Goal: Download file/media: Download file/media

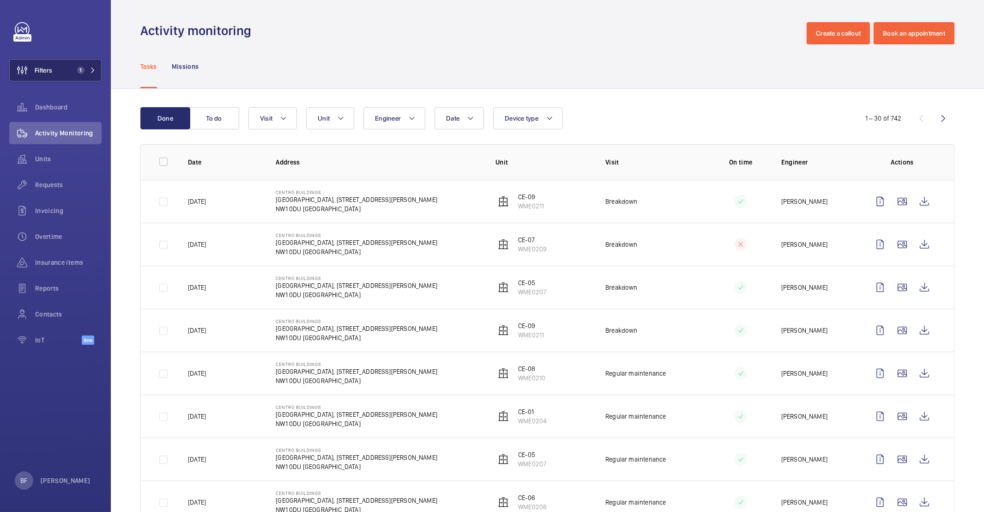
scroll to position [12, 0]
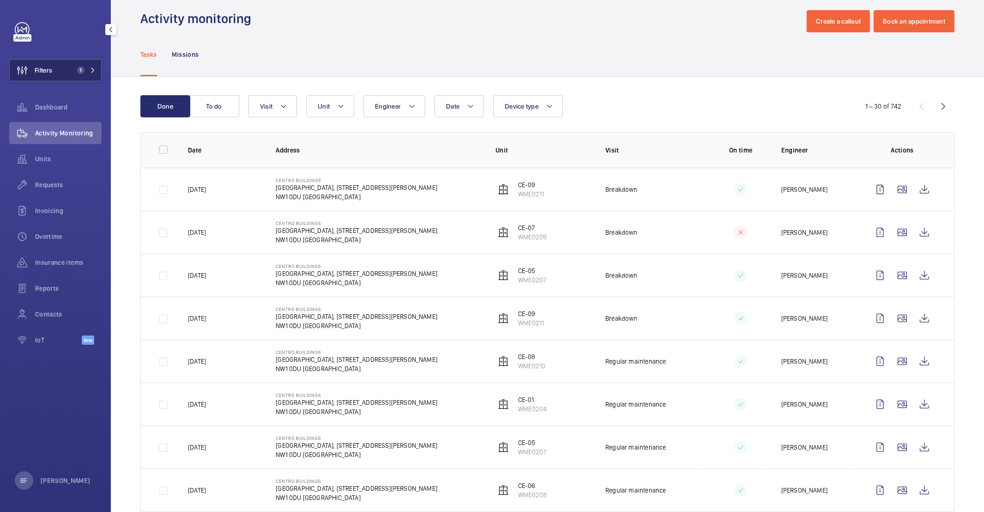
click at [85, 67] on span "1" at bounding box center [84, 70] width 22 height 7
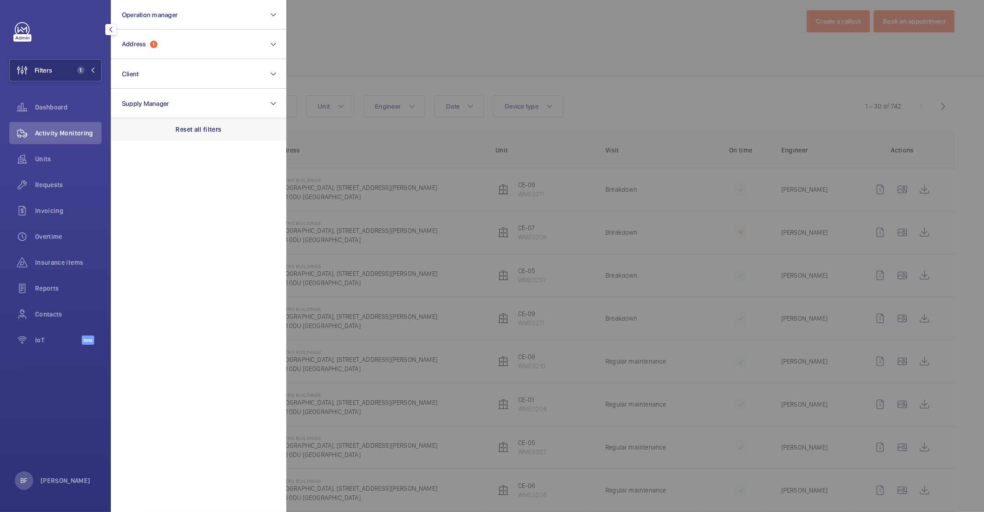
click at [214, 124] on div "Reset all filters" at bounding box center [199, 129] width 176 height 22
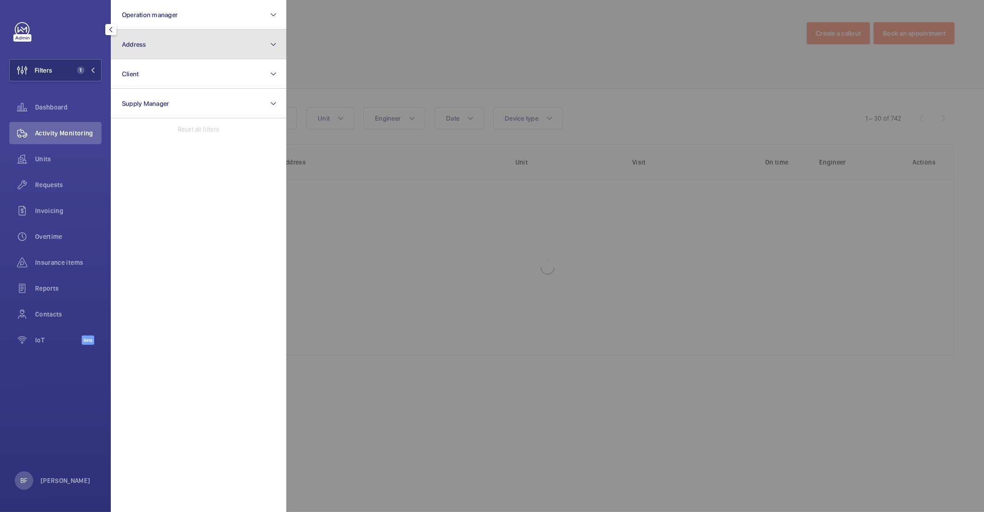
click at [168, 46] on button "Address" at bounding box center [199, 45] width 176 height 30
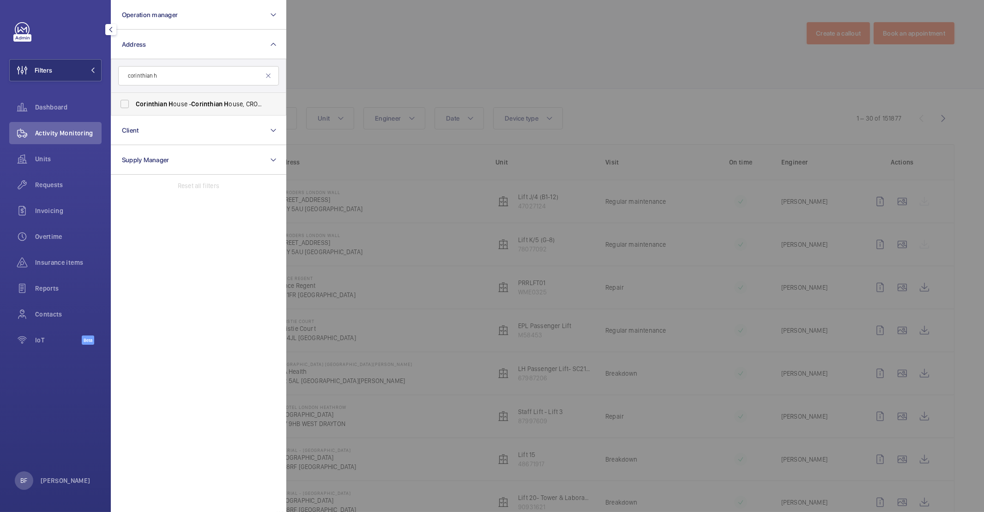
type input "corinthian h"
click at [199, 105] on span "Corinthian" at bounding box center [206, 103] width 31 height 7
click at [134, 105] on input "Corinthian H ouse - Corinthian H ouse, CROYDON CR0 2BX" at bounding box center [124, 104] width 18 height 18
checkbox input "true"
click at [395, 58] on div at bounding box center [778, 256] width 984 height 512
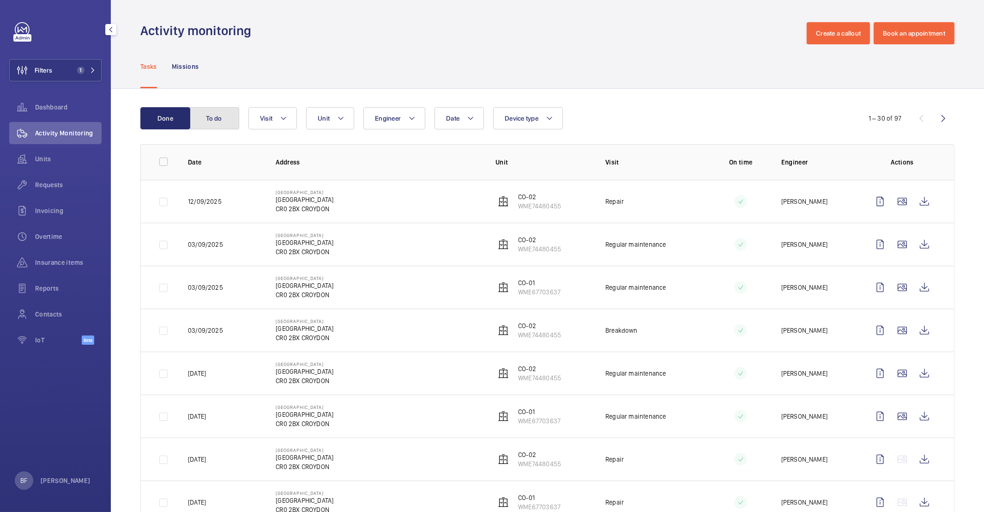
click at [233, 125] on button "To do" at bounding box center [214, 118] width 50 height 22
click at [234, 125] on button "To do" at bounding box center [214, 118] width 50 height 22
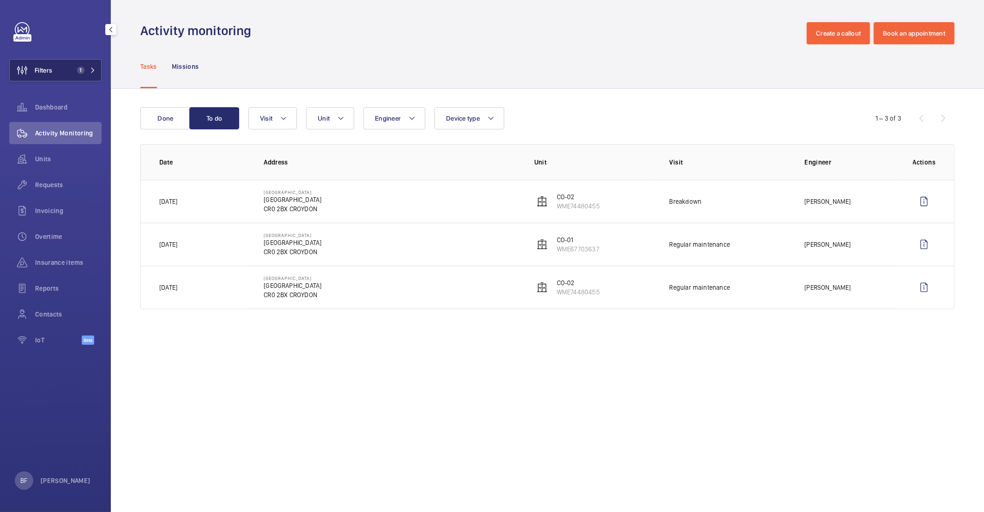
click at [86, 68] on span "1" at bounding box center [84, 70] width 22 height 7
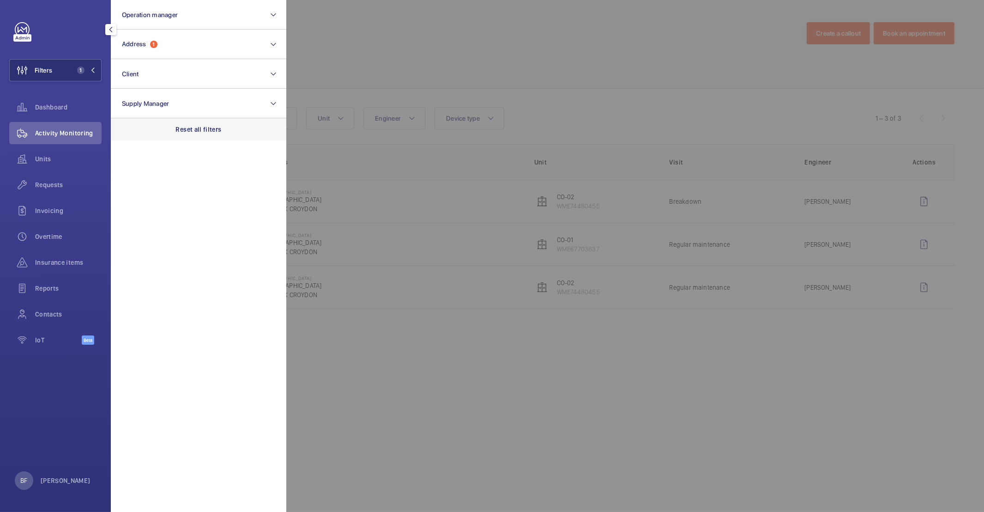
click at [185, 135] on div "Reset all filters" at bounding box center [199, 129] width 176 height 22
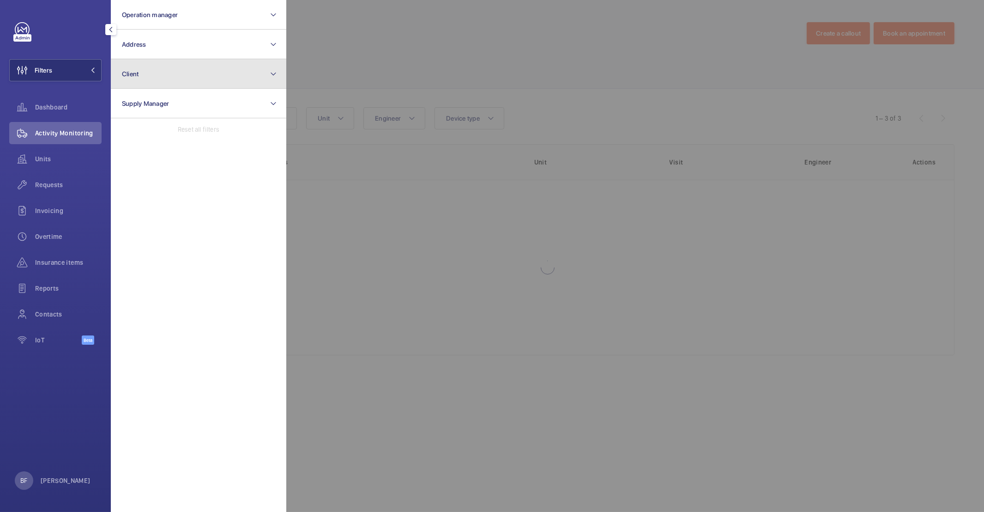
click at [180, 69] on button "Client" at bounding box center [199, 74] width 176 height 30
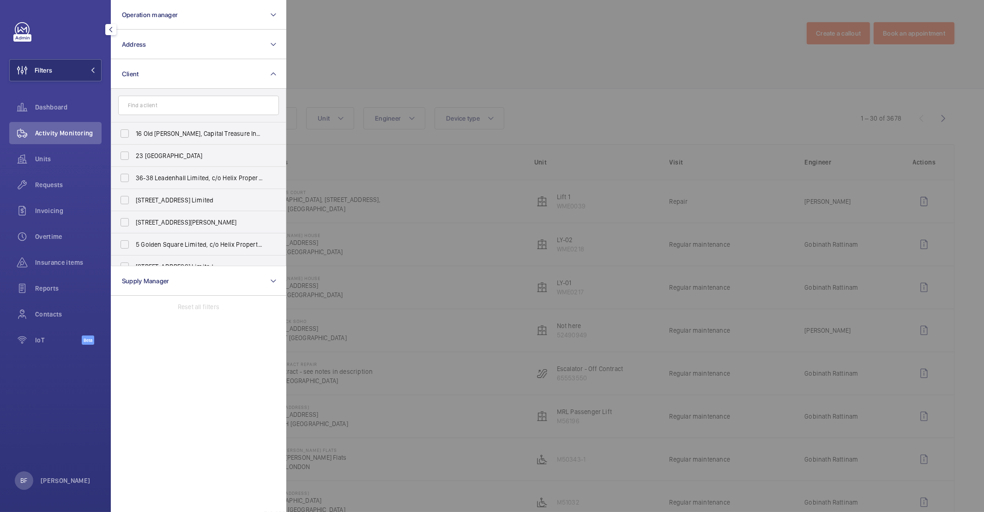
click at [182, 103] on input "text" at bounding box center [198, 105] width 161 height 19
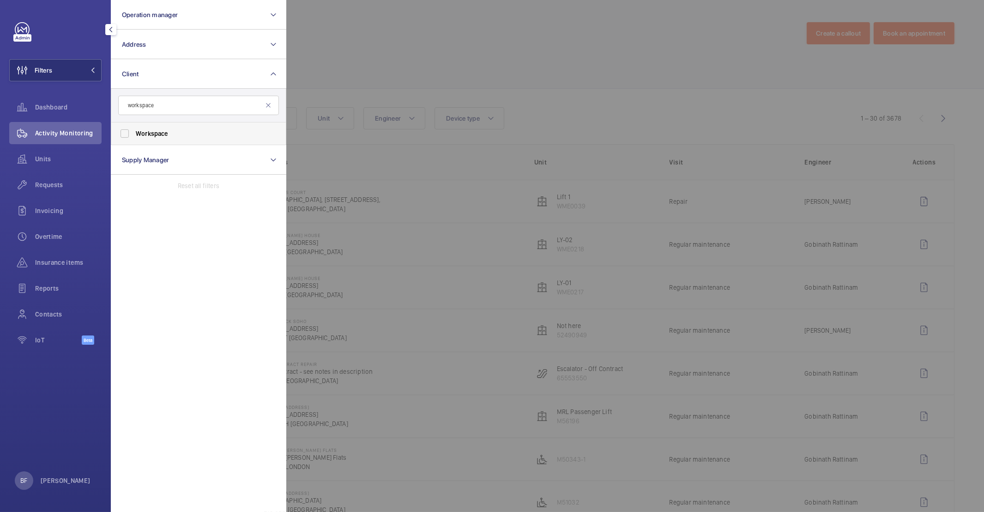
type input "workspace"
click at [152, 137] on span "Workspace" at bounding box center [152, 133] width 32 height 7
click at [134, 137] on input "Workspace" at bounding box center [124, 133] width 18 height 18
checkbox input "true"
click at [471, 49] on div at bounding box center [778, 256] width 984 height 512
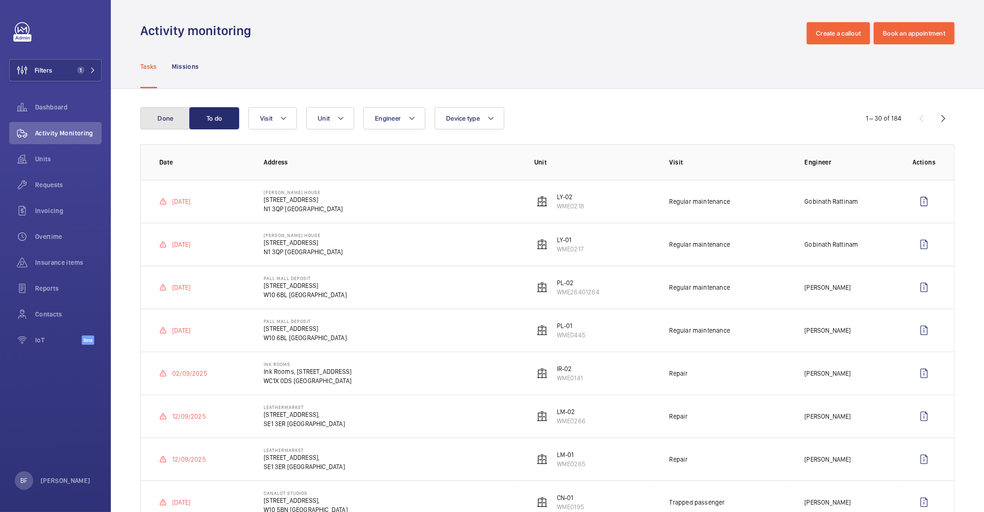
click at [184, 127] on button "Done" at bounding box center [165, 118] width 50 height 22
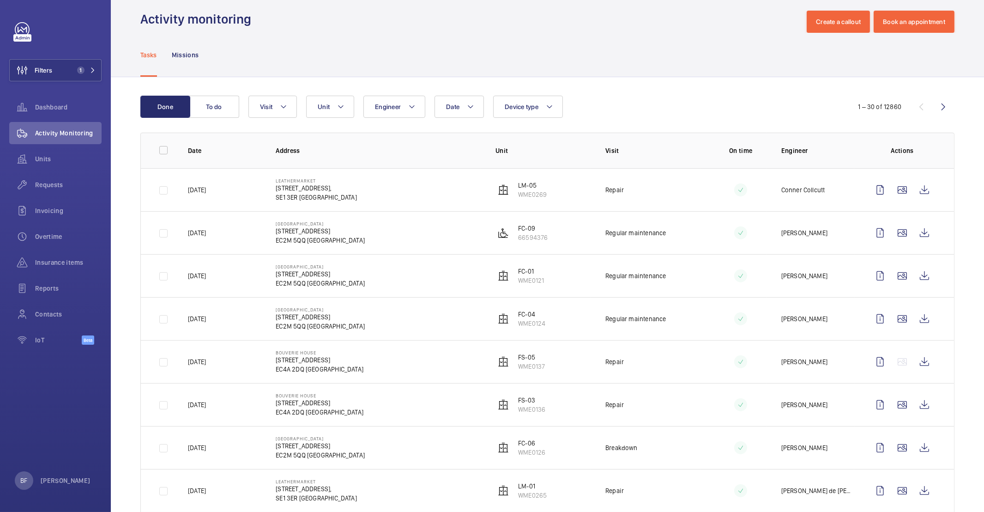
scroll to position [23, 0]
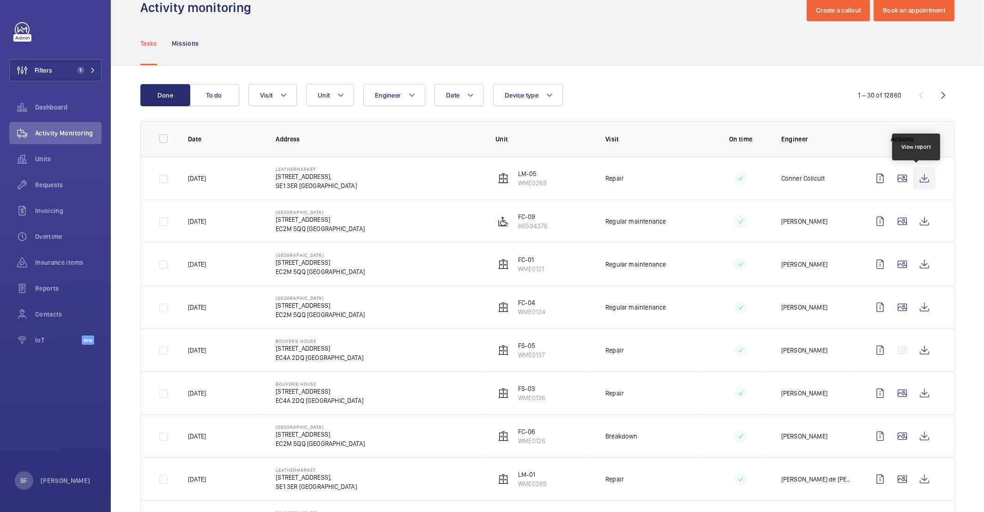
click at [925, 182] on wm-front-icon-button at bounding box center [925, 178] width 22 height 22
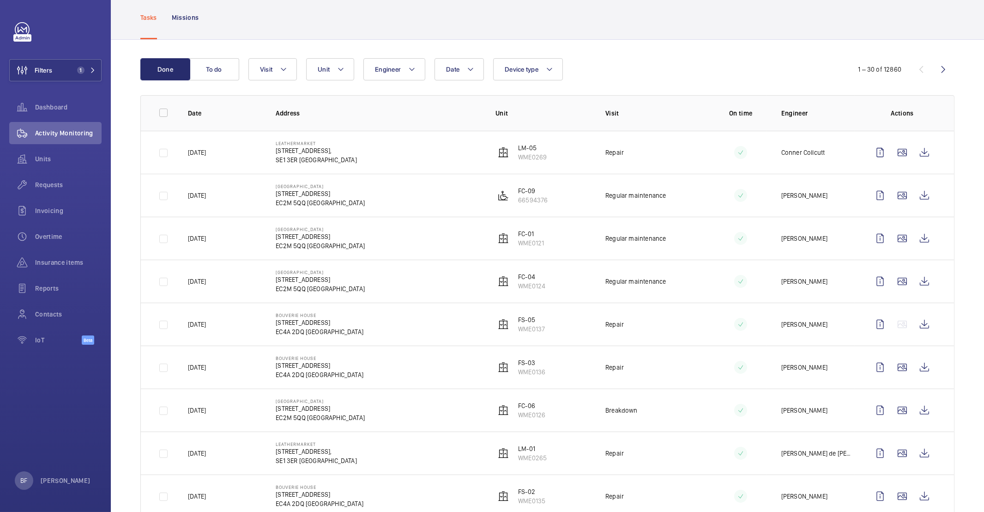
scroll to position [119, 0]
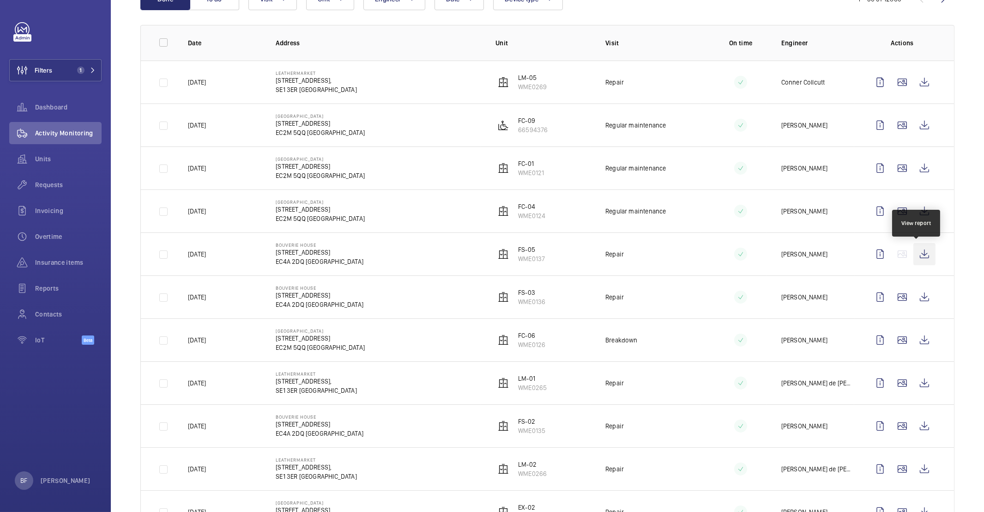
click at [914, 258] on wm-front-icon-button at bounding box center [925, 254] width 22 height 22
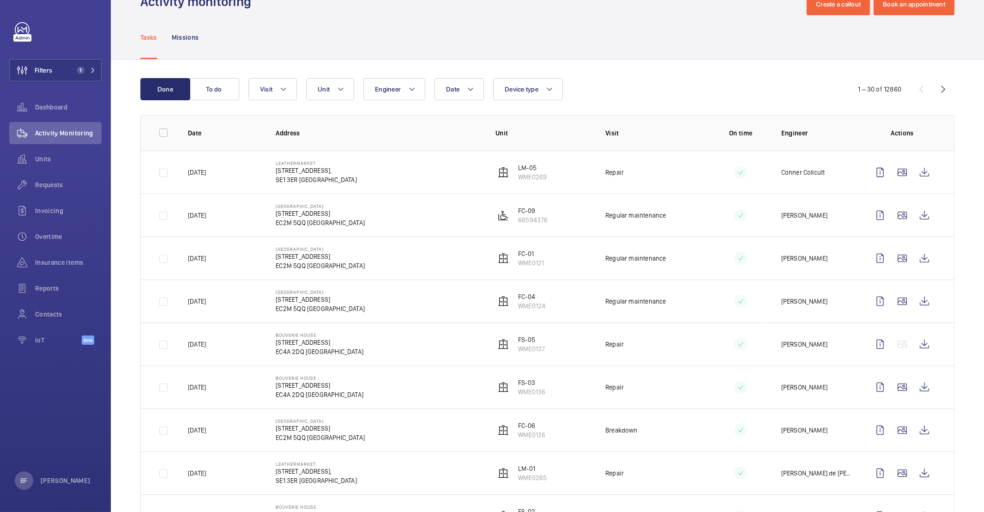
scroll to position [0, 0]
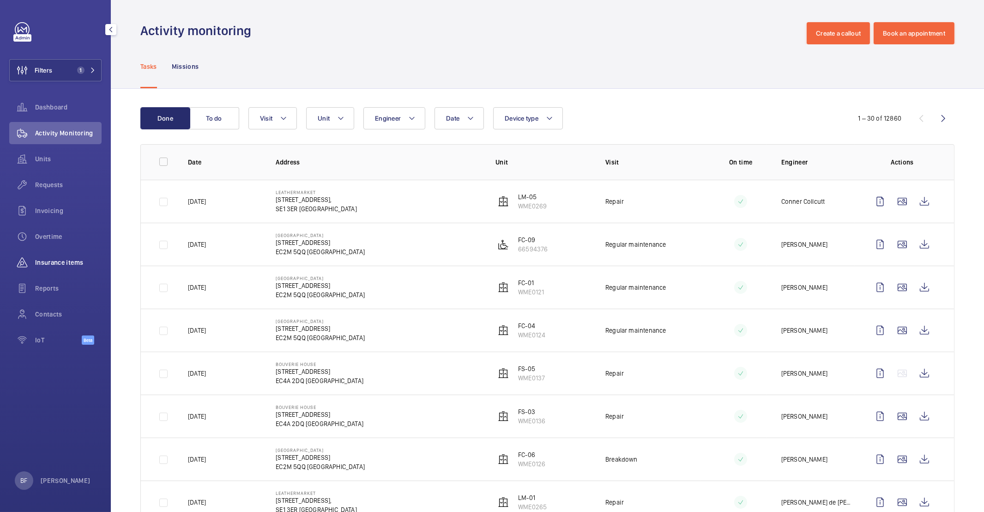
click at [68, 261] on span "Insurance items" at bounding box center [68, 262] width 67 height 9
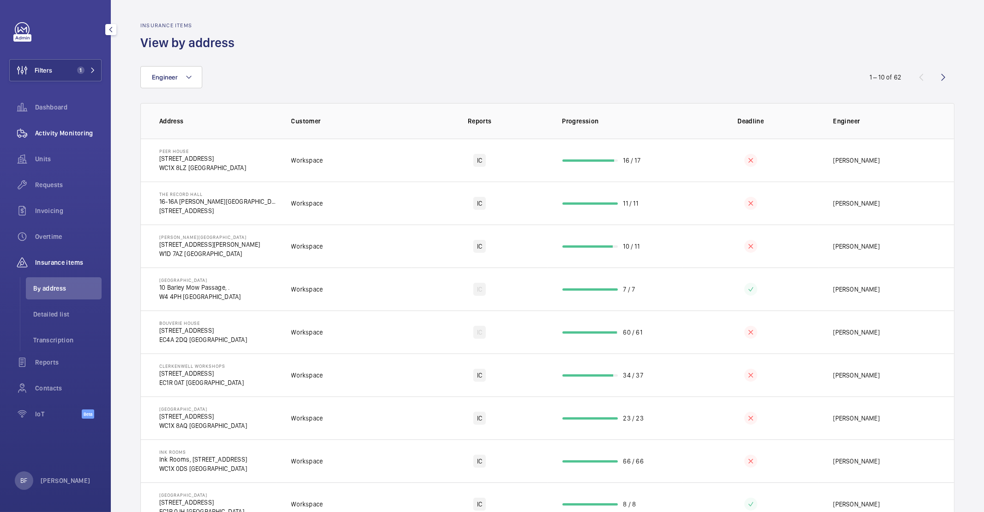
click at [88, 134] on span "Activity Monitoring" at bounding box center [68, 132] width 67 height 9
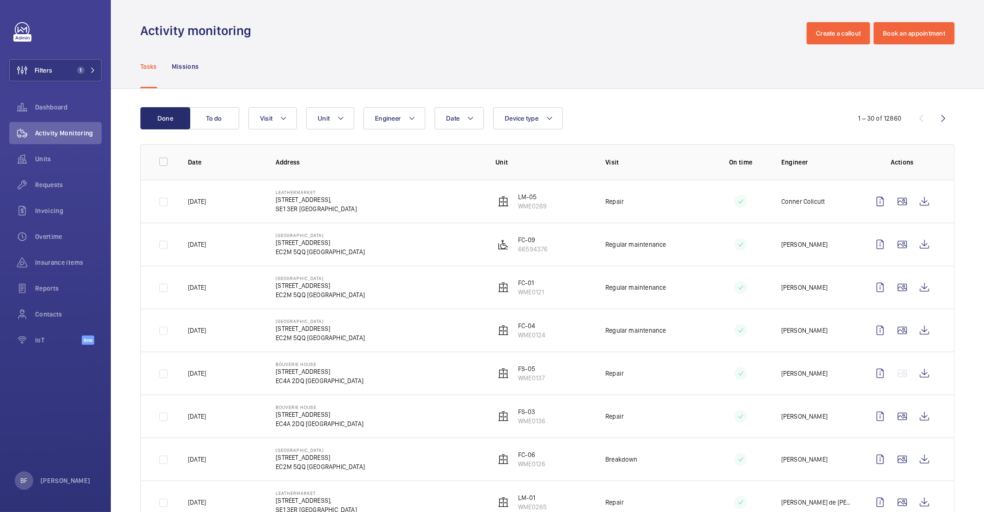
scroll to position [2, 0]
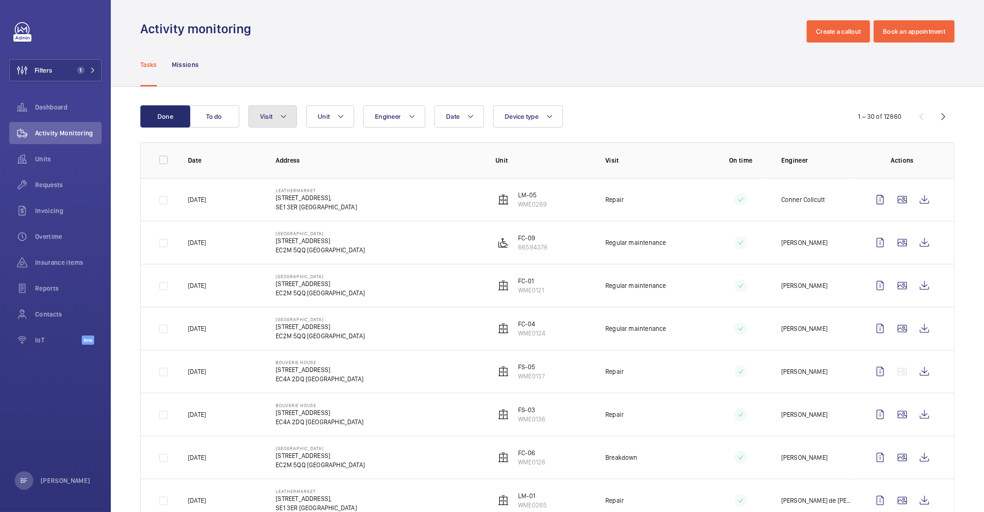
click at [285, 122] on button "Visit" at bounding box center [273, 116] width 49 height 22
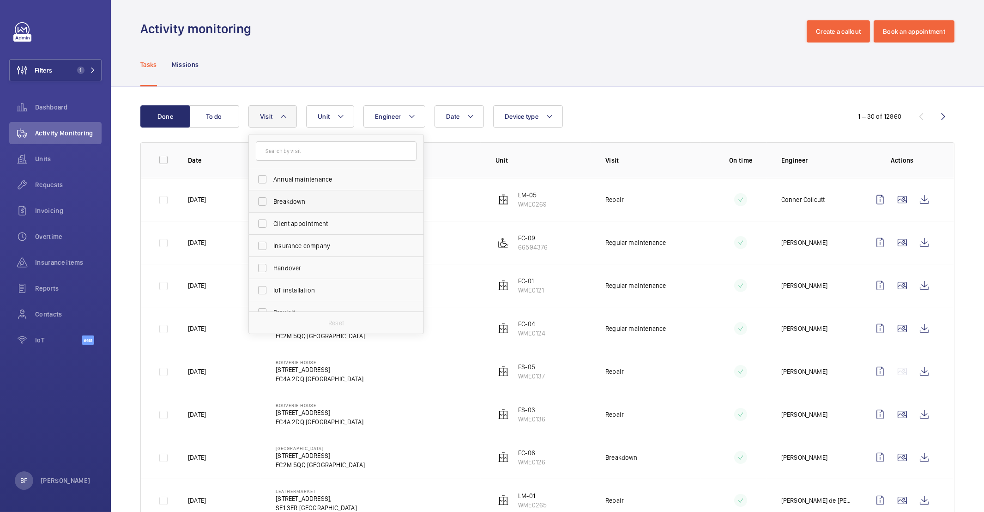
click at [316, 202] on span "Breakdown" at bounding box center [336, 201] width 127 height 9
click at [272, 202] on input "Breakdown" at bounding box center [262, 201] width 18 height 18
checkbox input "true"
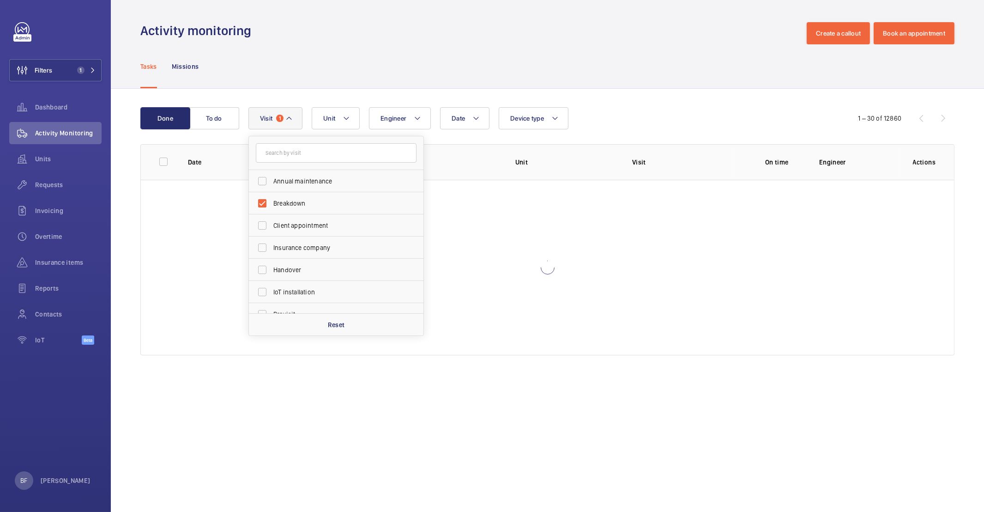
click at [397, 50] on div "Tasks Missions" at bounding box center [547, 66] width 814 height 44
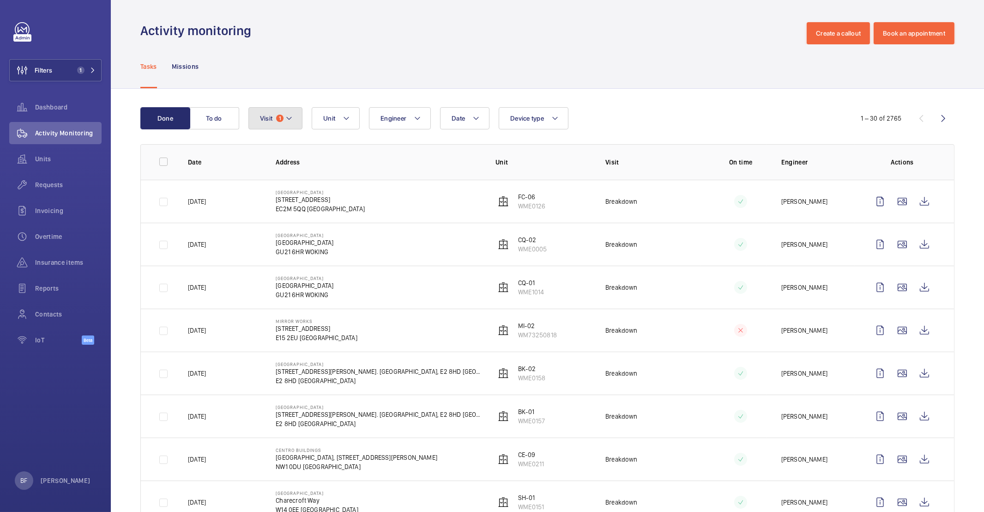
click at [291, 127] on button "Visit 1" at bounding box center [276, 118] width 54 height 22
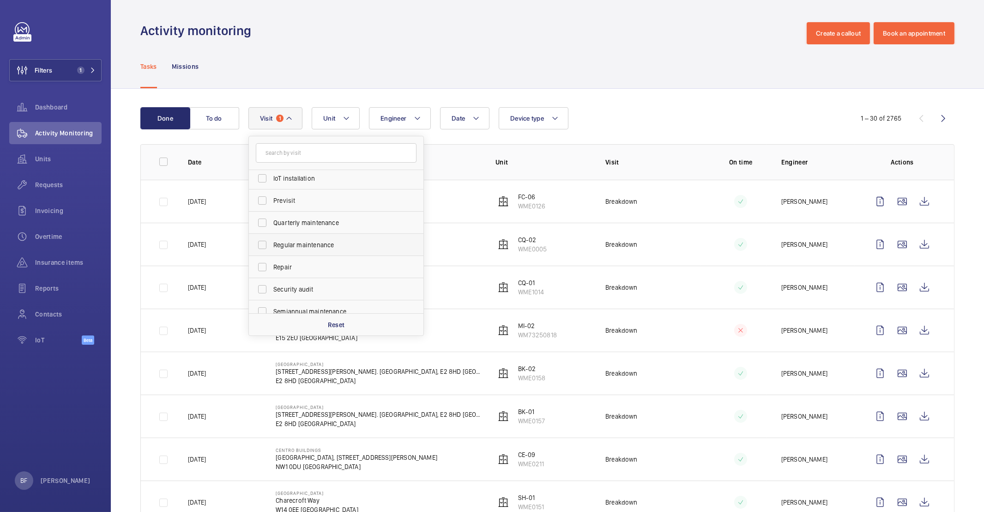
scroll to position [145, 0]
click at [296, 303] on span "Trapped passenger" at bounding box center [336, 302] width 127 height 9
click at [272, 303] on input "Trapped passenger" at bounding box center [262, 302] width 18 height 18
checkbox input "true"
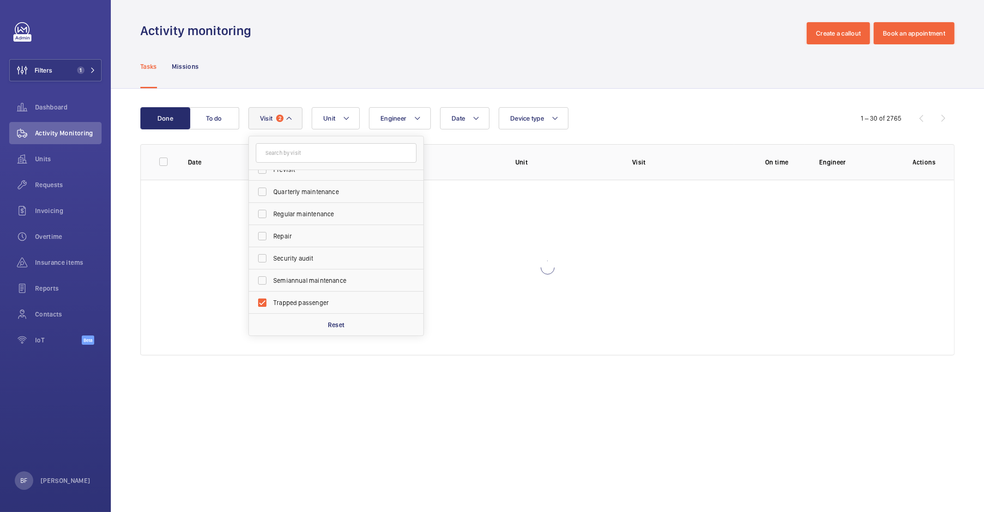
click at [305, 89] on div "Done To do Date Engineer Unit Device type Visit 2 Breakdown Annual maintenance …" at bounding box center [548, 233] width 874 height 289
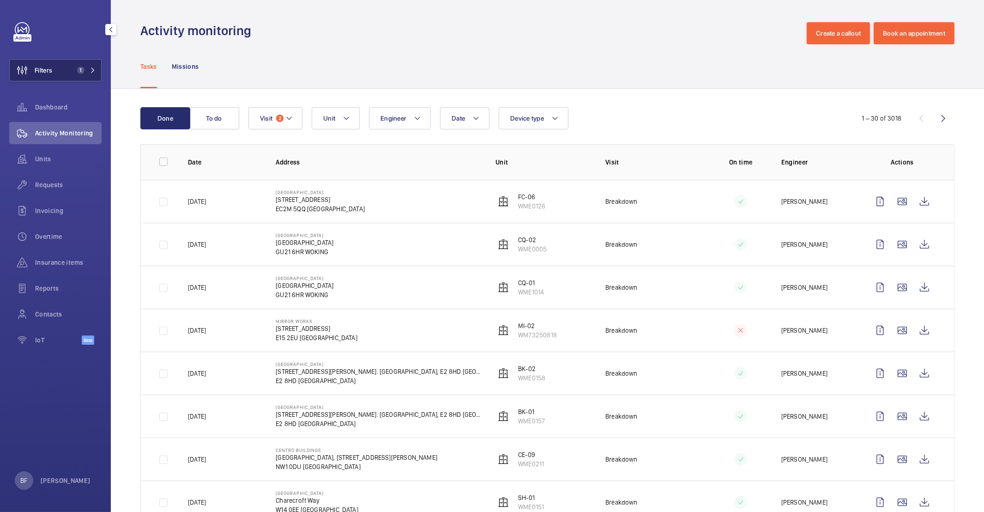
click at [82, 76] on button "Filters 1" at bounding box center [55, 70] width 92 height 22
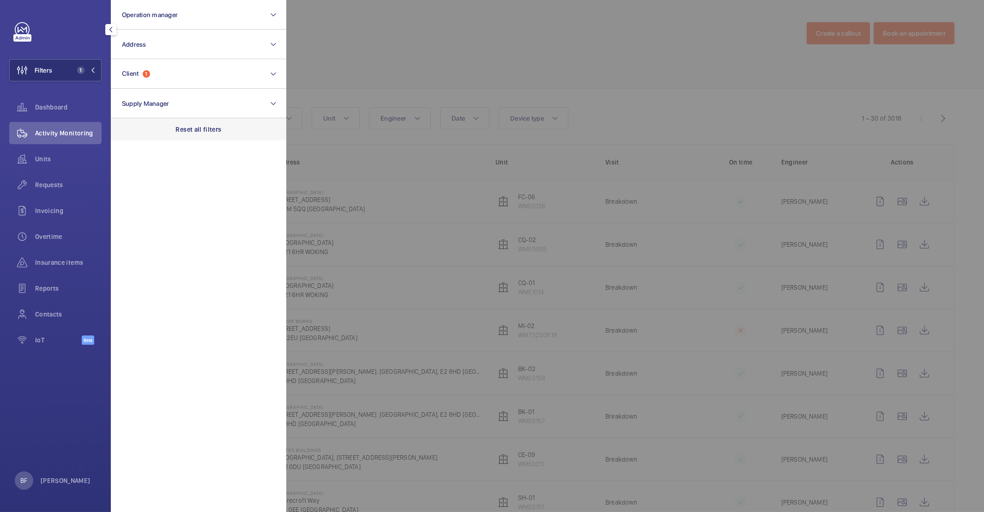
click at [192, 125] on p "Reset all filters" at bounding box center [199, 129] width 46 height 9
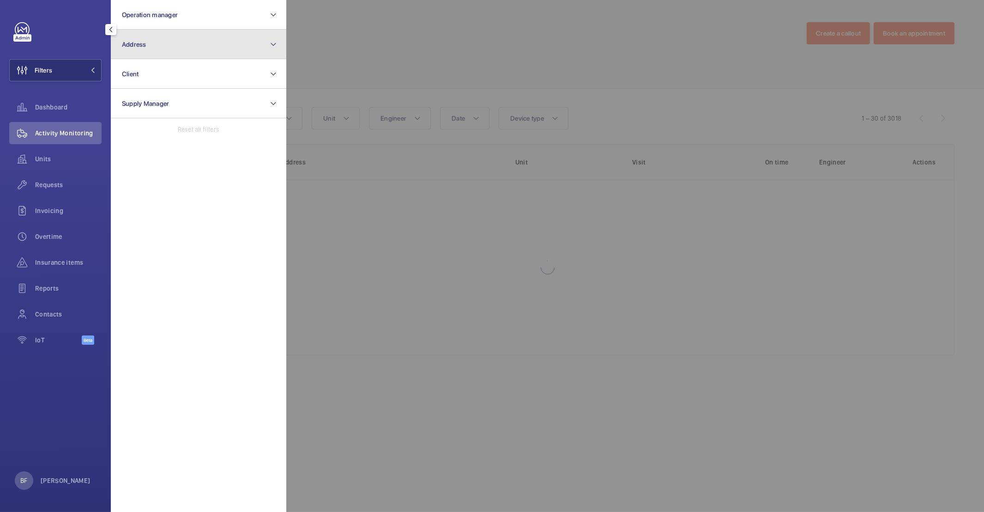
click at [162, 45] on button "Address" at bounding box center [199, 45] width 176 height 30
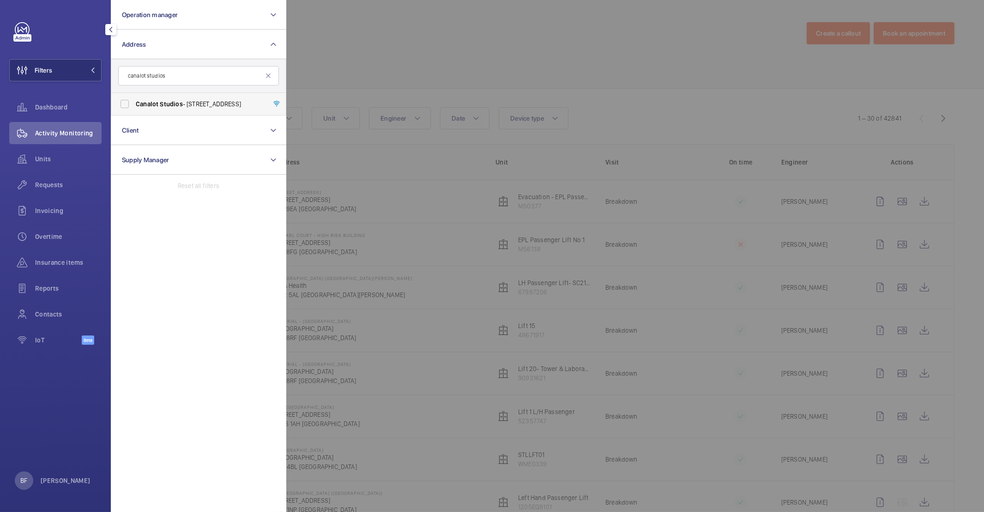
type input "canalot studios"
click at [188, 96] on label "[GEOGRAPHIC_DATA] - [STREET_ADDRESS]" at bounding box center [191, 104] width 161 height 22
click at [134, 96] on input "[GEOGRAPHIC_DATA] - [STREET_ADDRESS]" at bounding box center [124, 104] width 18 height 18
checkbox input "true"
click at [432, 68] on div at bounding box center [778, 256] width 984 height 512
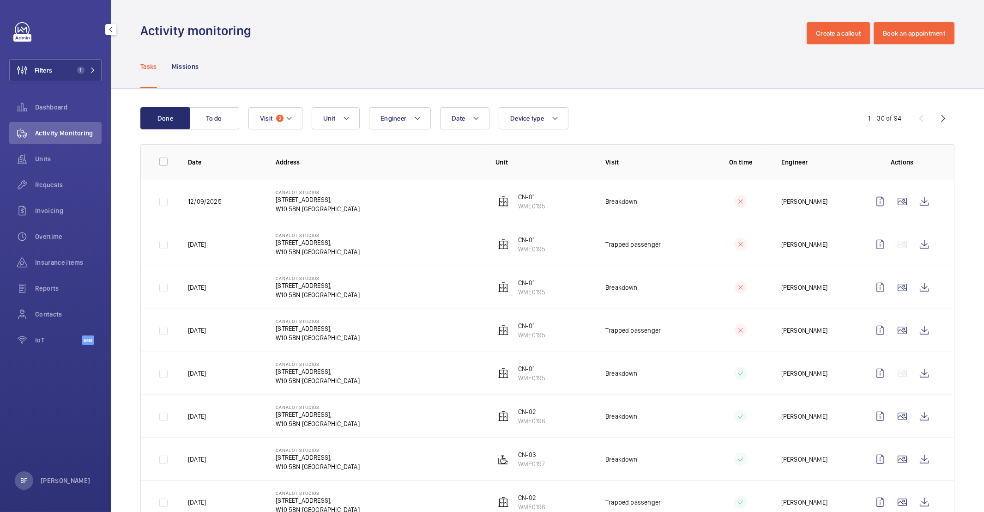
scroll to position [2, 0]
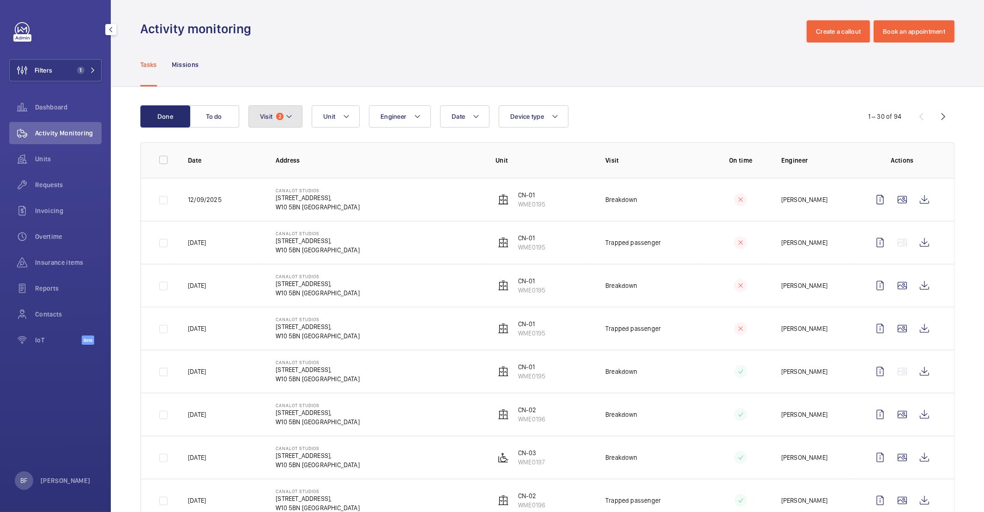
click at [293, 114] on button "Visit 2" at bounding box center [276, 116] width 54 height 22
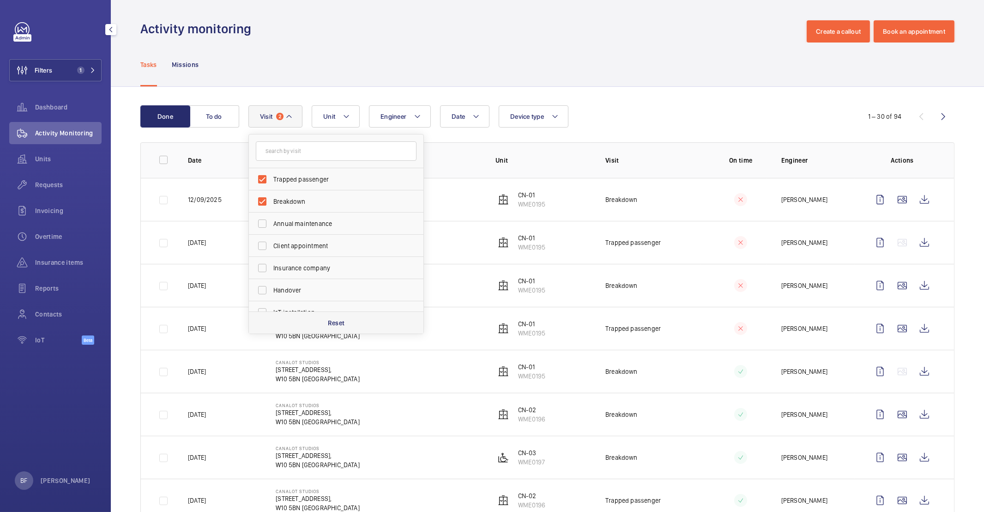
click at [335, 323] on p "Reset" at bounding box center [336, 322] width 17 height 9
checkbox input "false"
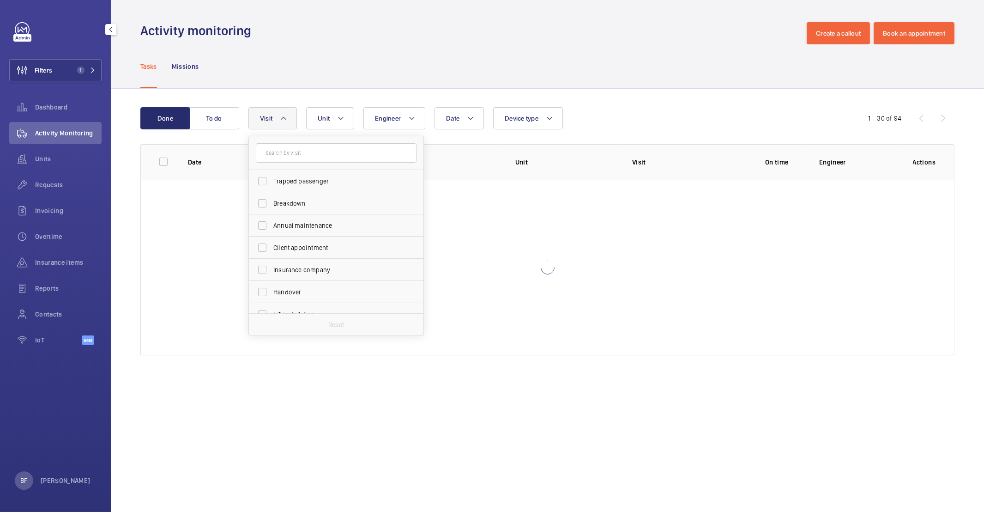
click at [542, 42] on div "Activity monitoring Create a callout Book an appointment" at bounding box center [547, 33] width 814 height 22
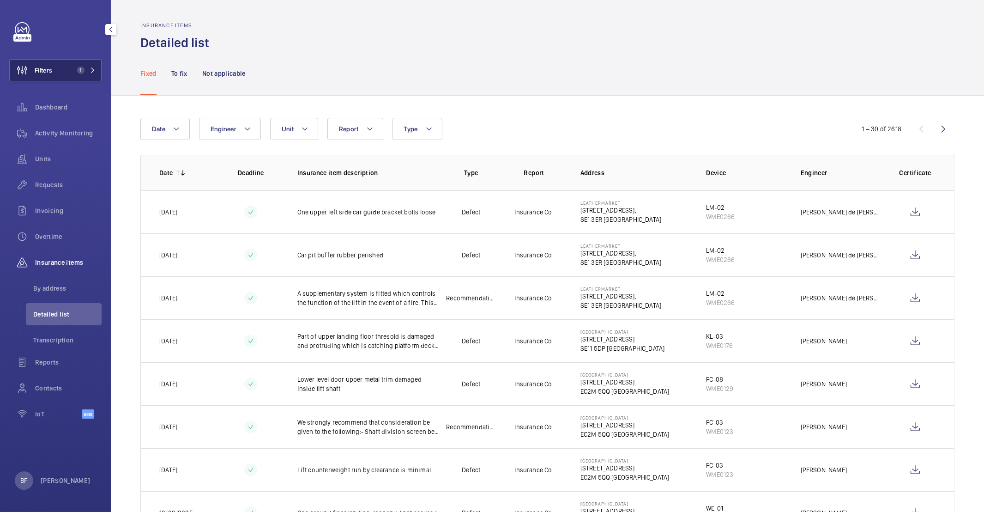
click at [70, 73] on button "Filters 1" at bounding box center [55, 70] width 92 height 22
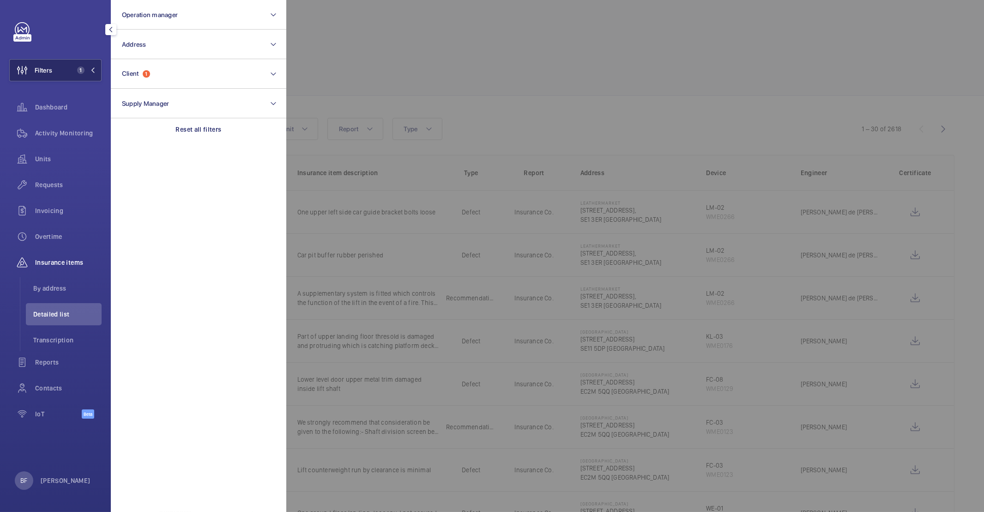
scroll to position [102, 0]
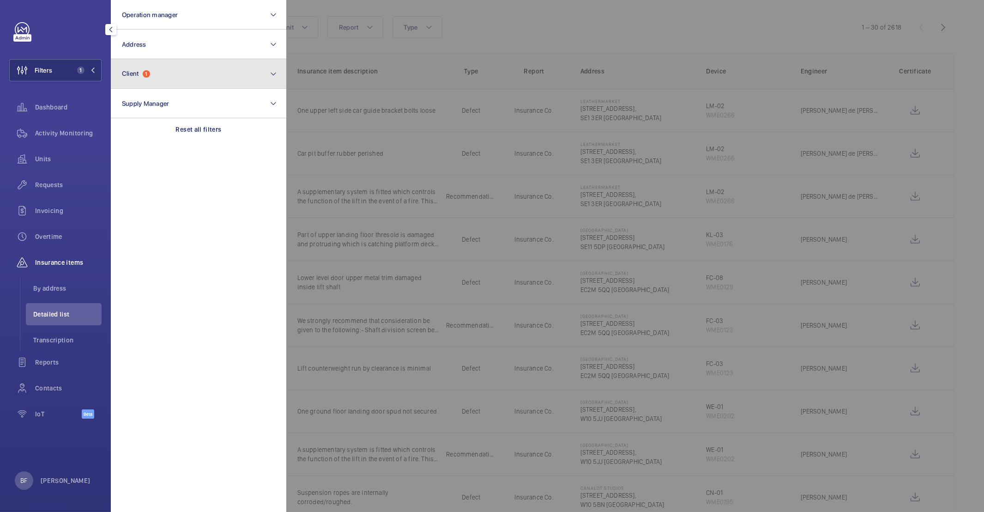
click at [179, 73] on button "Client 1" at bounding box center [199, 74] width 176 height 30
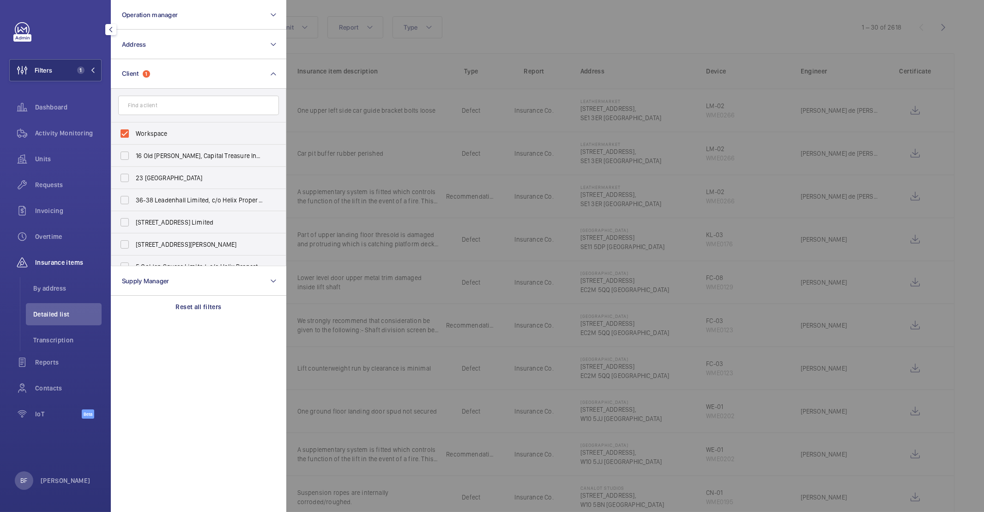
click at [510, 51] on div at bounding box center [778, 256] width 984 height 512
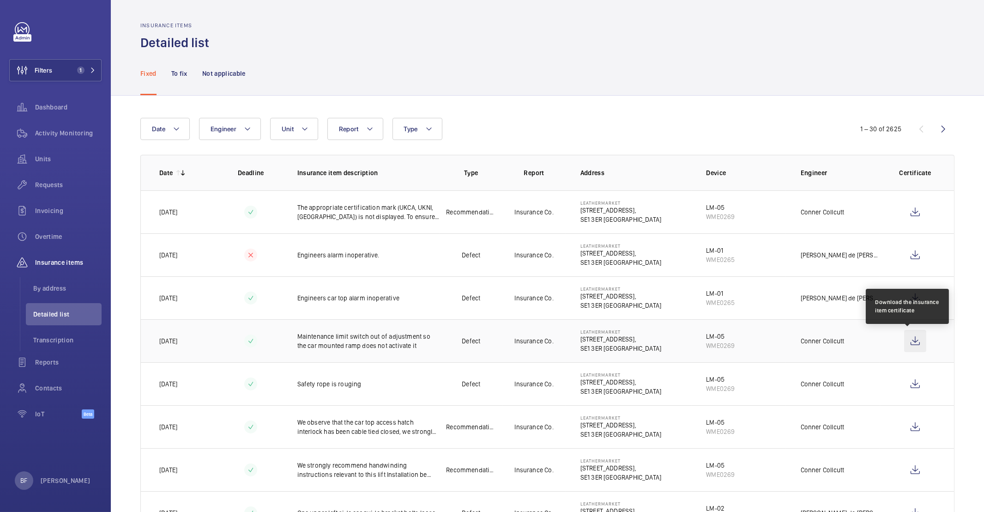
click at [911, 341] on wm-front-icon-button at bounding box center [915, 341] width 22 height 22
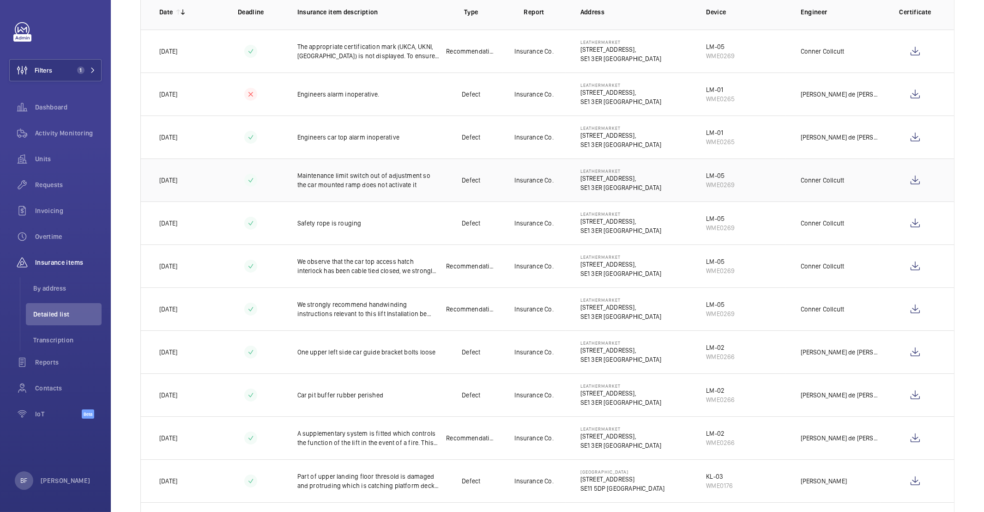
scroll to position [138, 0]
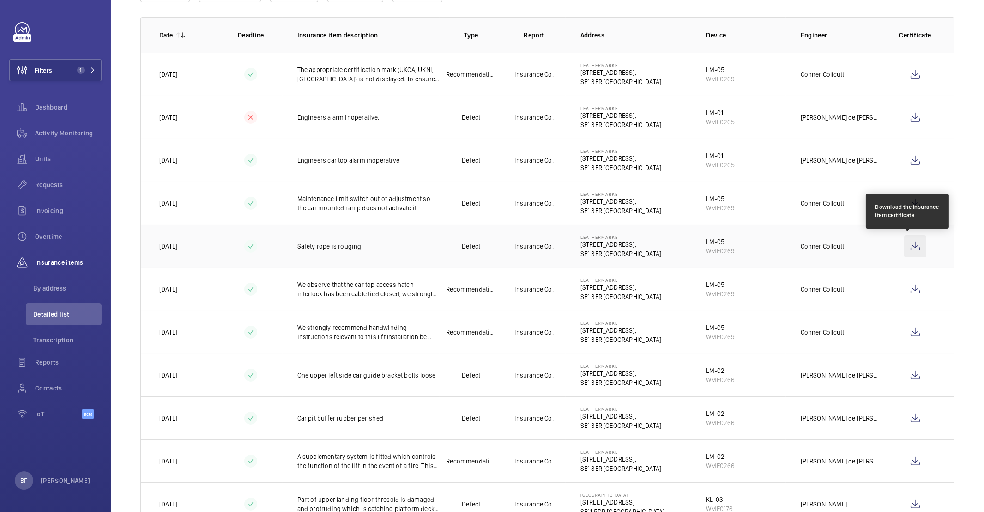
click at [905, 247] on wm-front-icon-button at bounding box center [915, 246] width 22 height 22
click at [910, 248] on wm-front-icon-button at bounding box center [915, 246] width 22 height 22
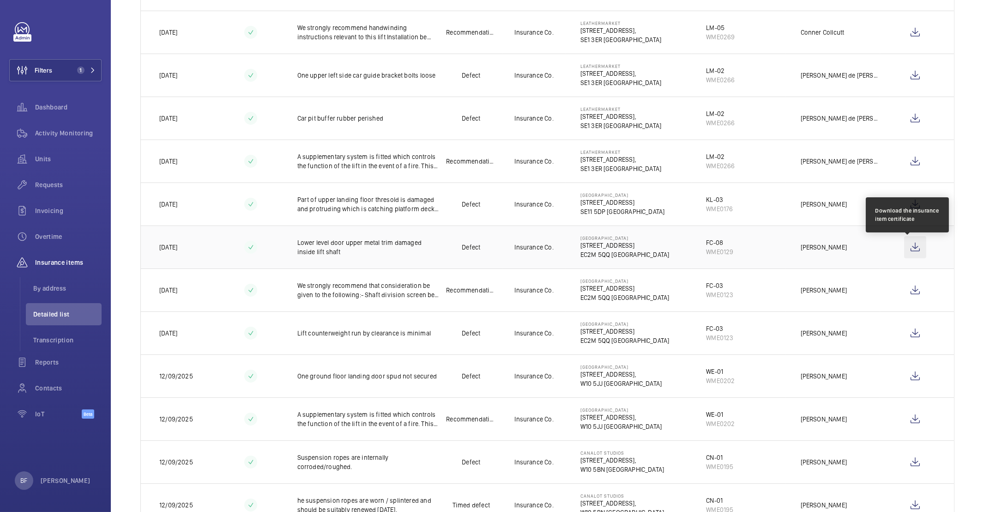
scroll to position [438, 0]
click at [911, 249] on wm-front-icon-button at bounding box center [915, 247] width 22 height 22
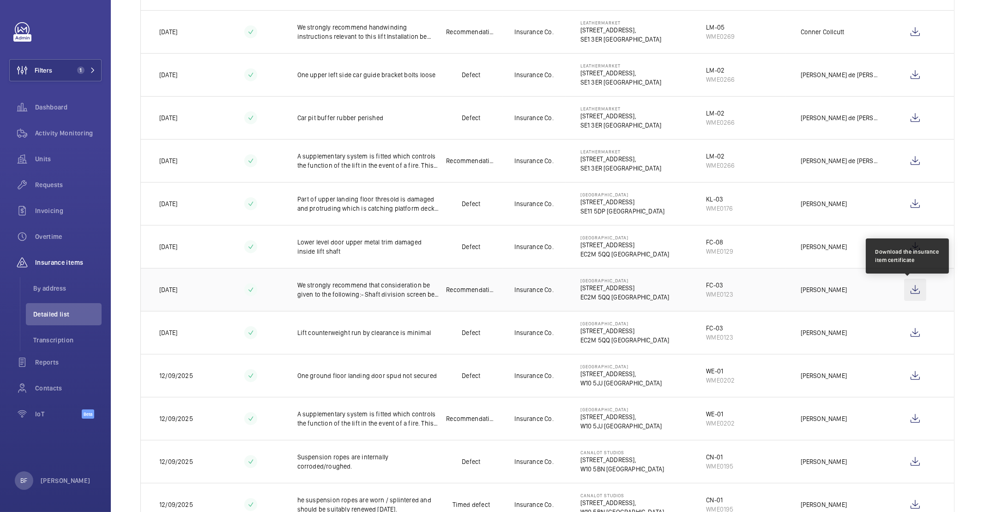
click at [912, 291] on wm-front-icon-button at bounding box center [915, 290] width 22 height 22
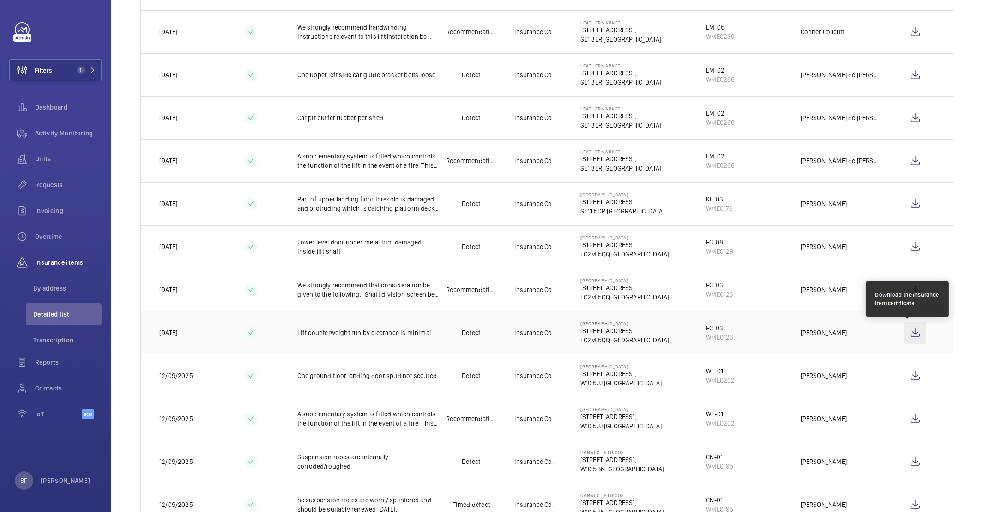
click at [909, 338] on wm-front-icon-button at bounding box center [915, 333] width 22 height 22
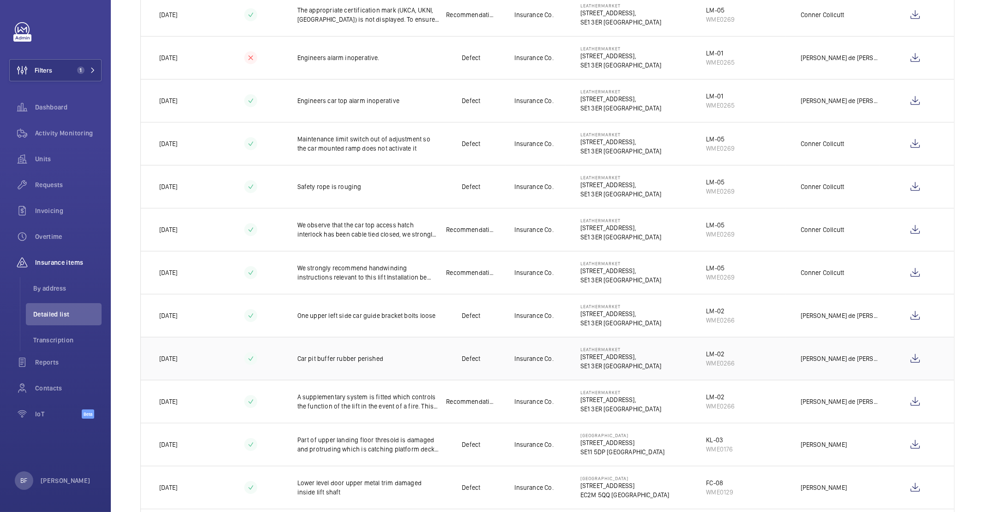
scroll to position [0, 0]
